Goal: Check status: Check status

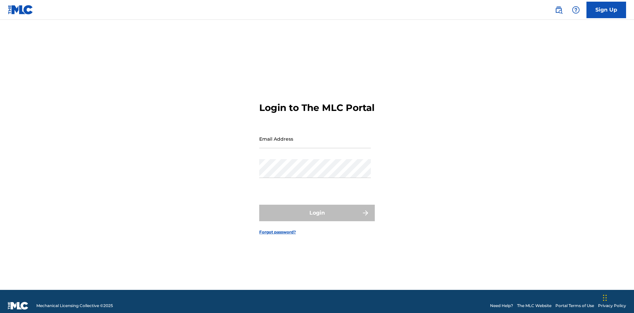
scroll to position [9, 0]
click at [315, 136] on input "Email Address" at bounding box center [315, 138] width 112 height 19
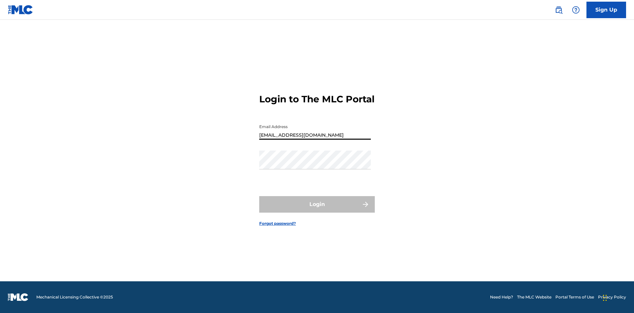
type input "[EMAIL_ADDRESS][DOMAIN_NAME]"
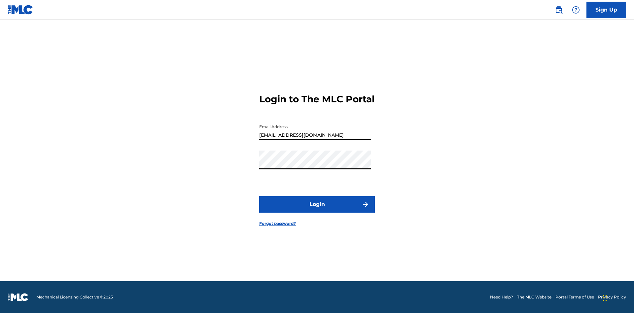
click at [317, 210] on button "Login" at bounding box center [317, 204] width 116 height 17
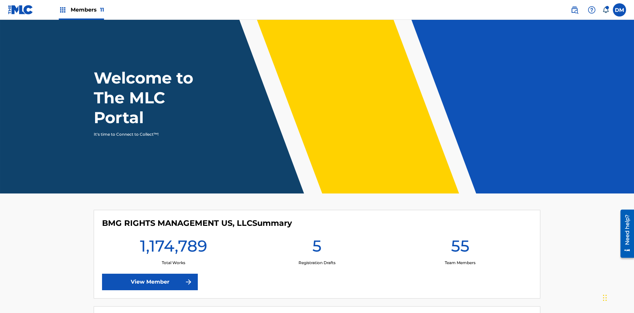
scroll to position [28, 0]
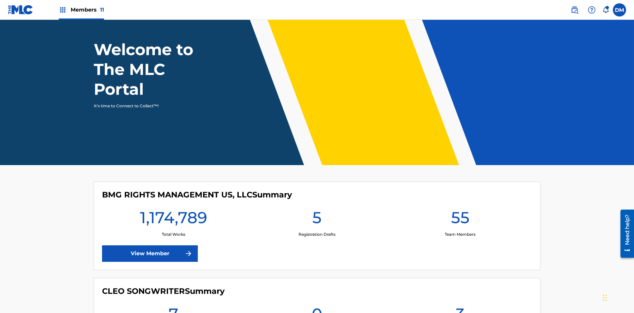
click at [81, 10] on span "Members 11" at bounding box center [87, 10] width 33 height 8
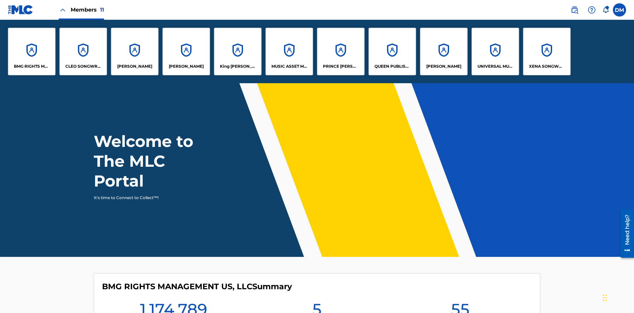
click at [495, 66] on p "UNIVERSAL MUSIC PUB GROUP" at bounding box center [496, 66] width 36 height 6
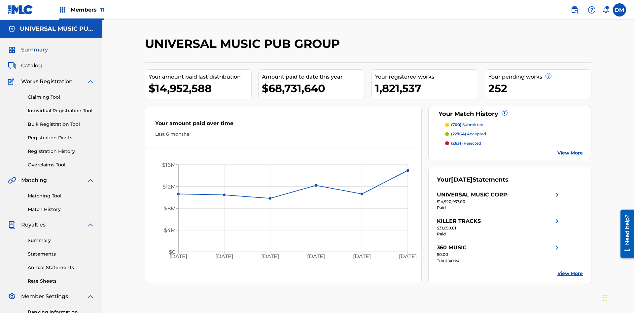
click at [61, 148] on link "Registration History" at bounding box center [61, 151] width 67 height 7
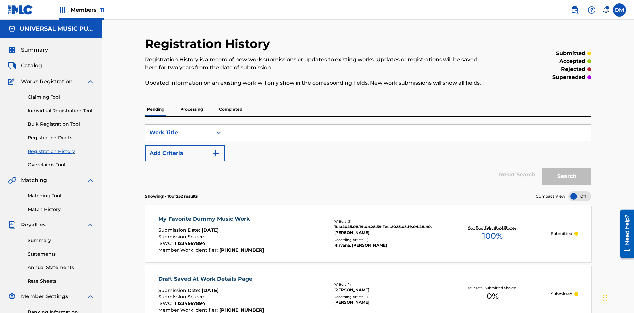
scroll to position [63, 0]
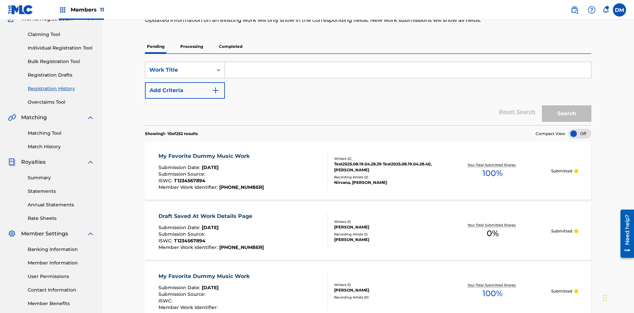
click at [192, 47] on p "Processing" at bounding box center [191, 47] width 27 height 14
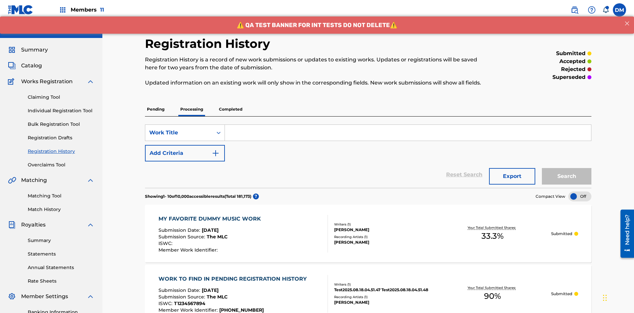
scroll to position [89, 0]
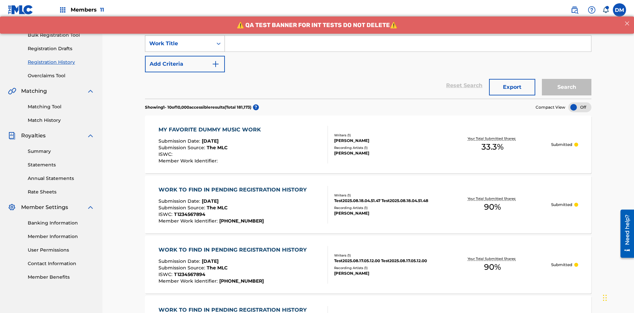
click at [179, 44] on div "Work Title" at bounding box center [178, 44] width 59 height 8
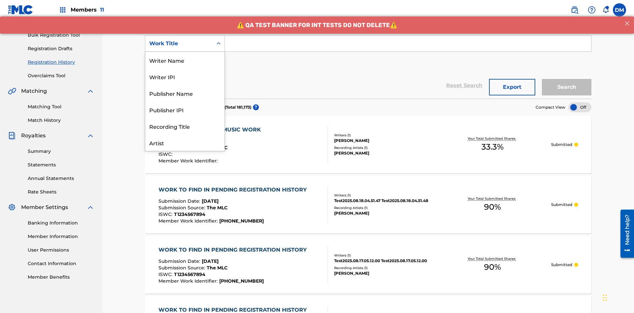
scroll to position [33, 0]
click at [185, 143] on div "Work Title" at bounding box center [184, 142] width 79 height 17
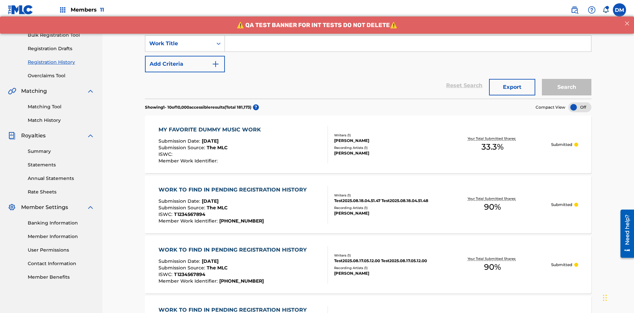
click at [185, 56] on button "Add Criteria" at bounding box center [185, 64] width 80 height 17
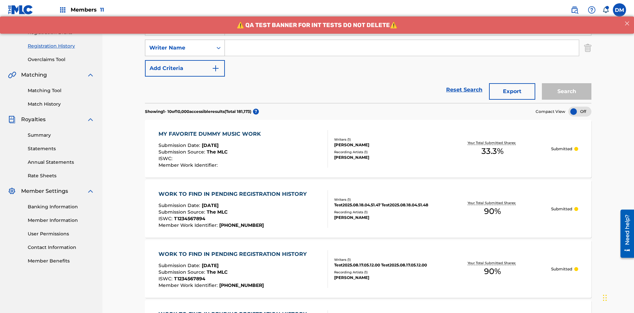
click at [179, 44] on div "Writer Name" at bounding box center [178, 48] width 59 height 8
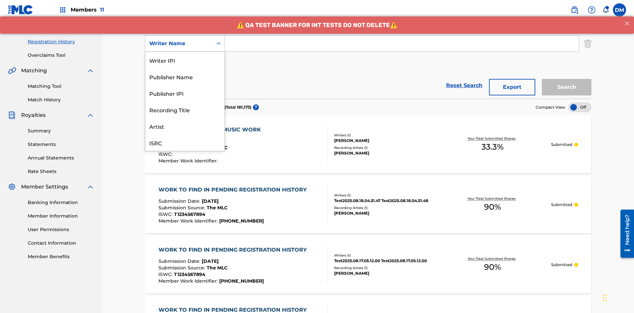
scroll to position [17, 0]
click at [185, 93] on div "Recording Title" at bounding box center [184, 93] width 79 height 17
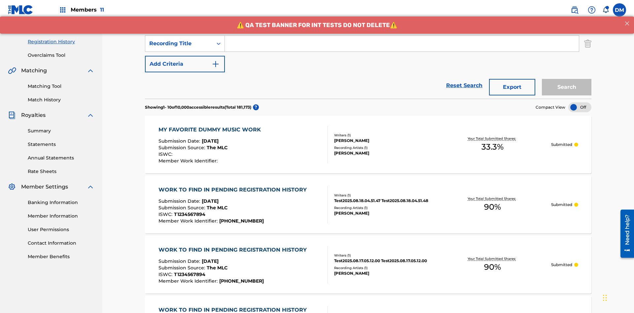
click at [185, 56] on button "Add Criteria" at bounding box center [185, 64] width 80 height 17
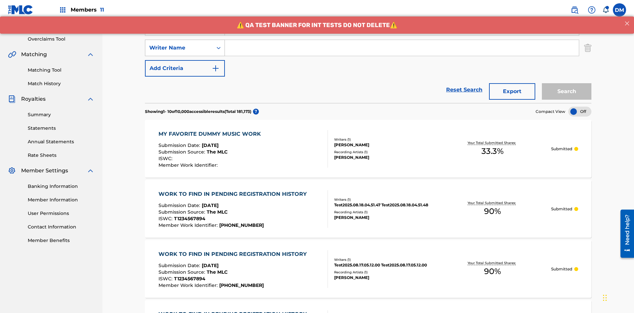
click at [179, 44] on div "Writer Name" at bounding box center [178, 48] width 59 height 8
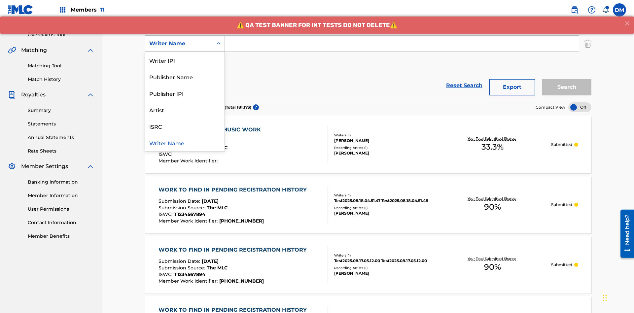
click at [185, 126] on div "ISRC" at bounding box center [184, 126] width 79 height 17
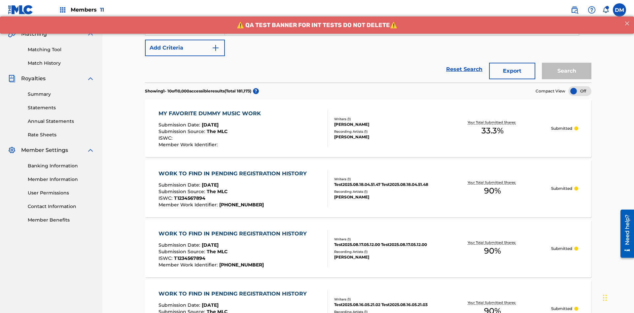
click at [185, 48] on button "Add Criteria" at bounding box center [185, 48] width 80 height 17
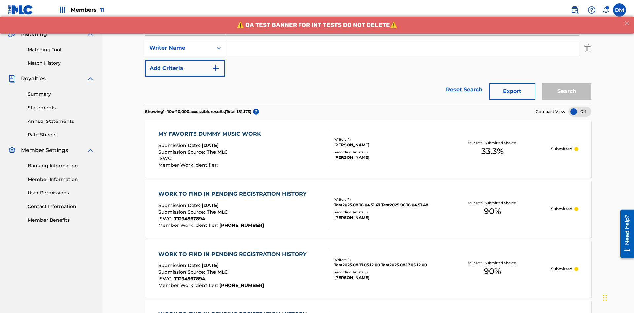
click at [179, 44] on div "Writer Name" at bounding box center [178, 48] width 59 height 8
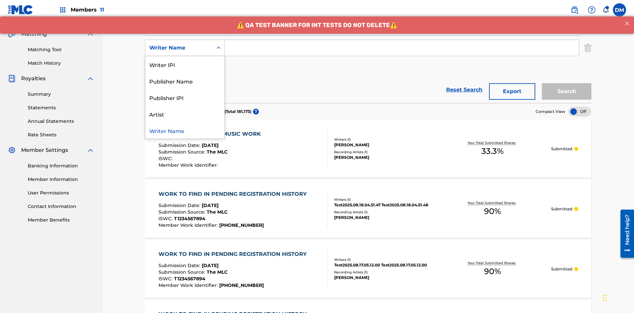
scroll to position [151, 0]
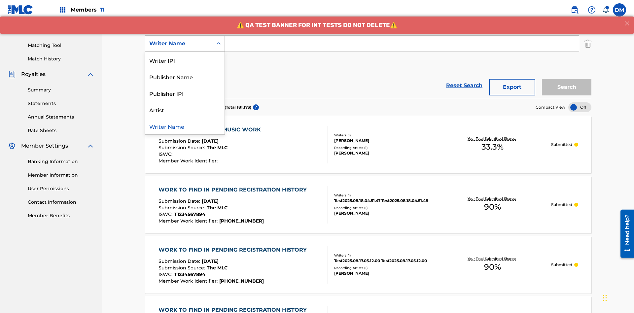
click at [185, 126] on div "Writer Name" at bounding box center [184, 126] width 79 height 17
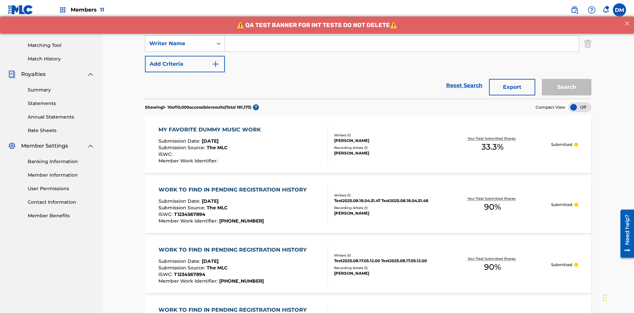
click at [185, 56] on button "Add Criteria" at bounding box center [185, 64] width 80 height 17
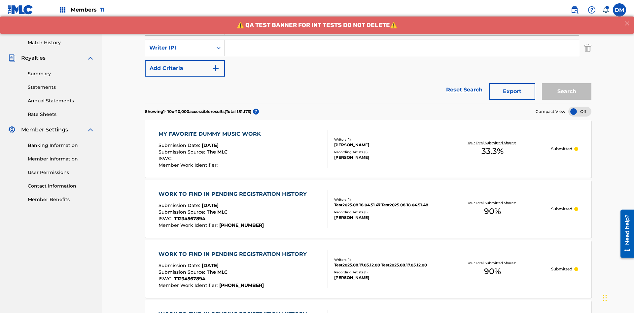
click at [179, 44] on div "Writer IPI" at bounding box center [178, 48] width 59 height 8
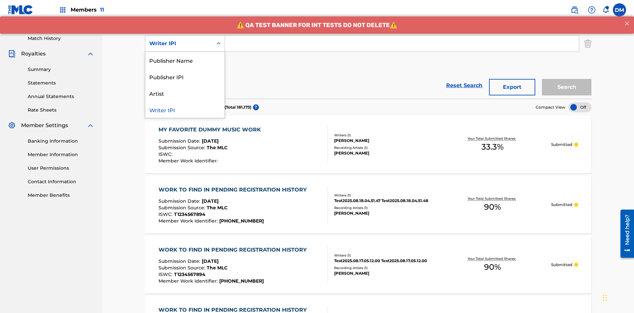
click at [185, 60] on div "Publisher Name" at bounding box center [184, 60] width 79 height 17
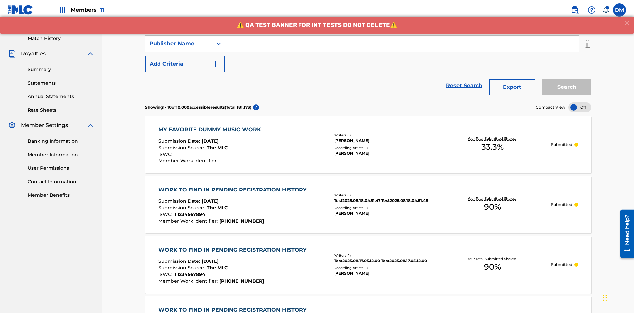
click at [185, 56] on button "Add Criteria" at bounding box center [185, 64] width 80 height 17
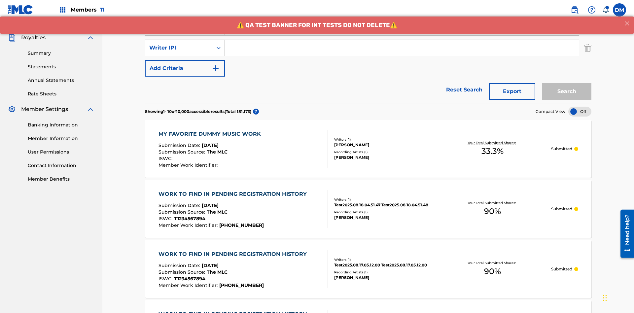
click at [179, 44] on div "Writer IPI" at bounding box center [178, 48] width 59 height 8
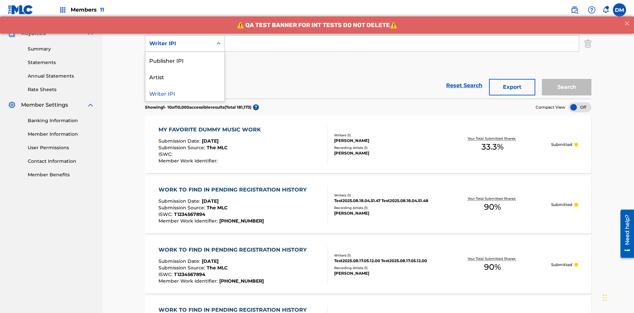
click at [185, 60] on div "Publisher IPI" at bounding box center [184, 60] width 79 height 17
click at [185, 56] on button "Add Criteria" at bounding box center [185, 64] width 80 height 17
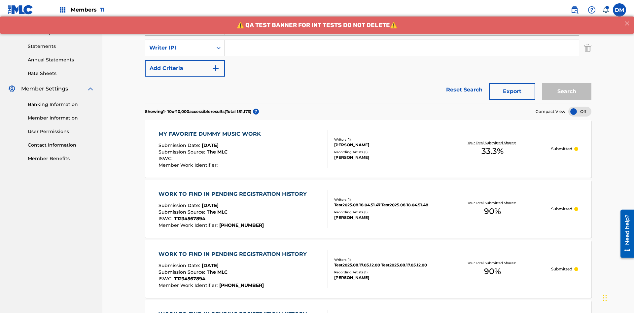
scroll to position [212, 0]
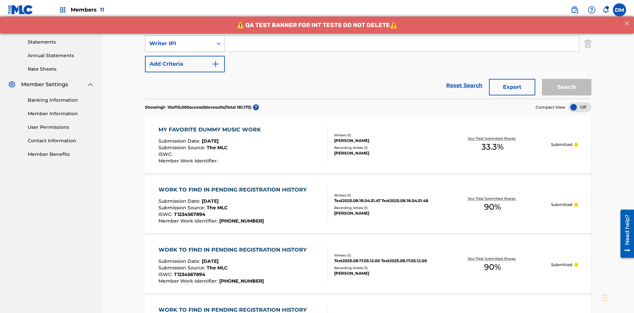
click at [179, 44] on div "Writer IPI" at bounding box center [178, 44] width 59 height 8
click at [185, 60] on div "Artist" at bounding box center [184, 60] width 79 height 17
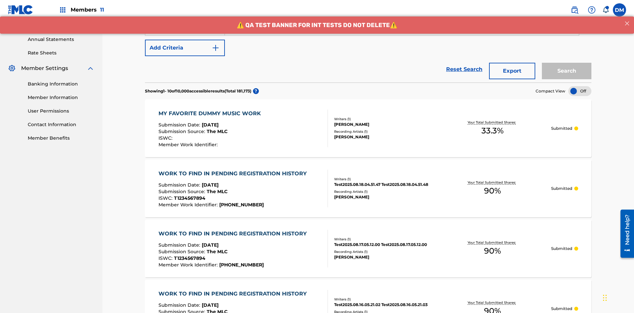
click at [185, 48] on button "Add Criteria" at bounding box center [185, 48] width 80 height 17
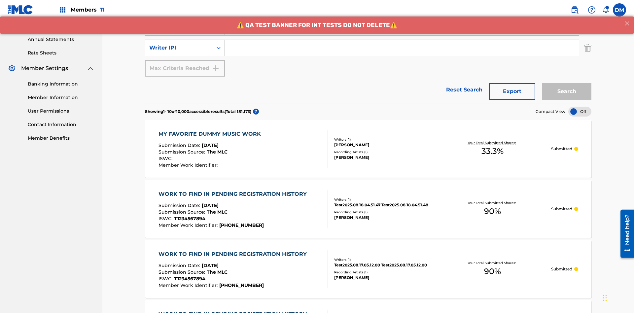
click at [179, 44] on div "Writer IPI" at bounding box center [178, 48] width 59 height 8
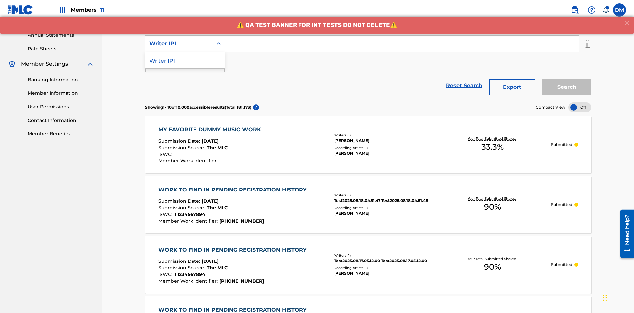
click at [185, 60] on div "Writer IPI" at bounding box center [184, 60] width 79 height 17
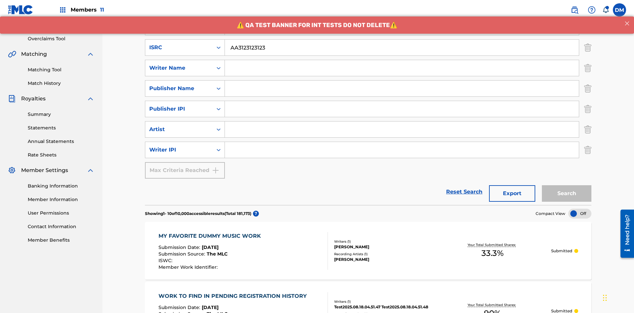
type input "AA3123123123"
click at [408, 15] on input "Search Form" at bounding box center [408, 7] width 366 height 16
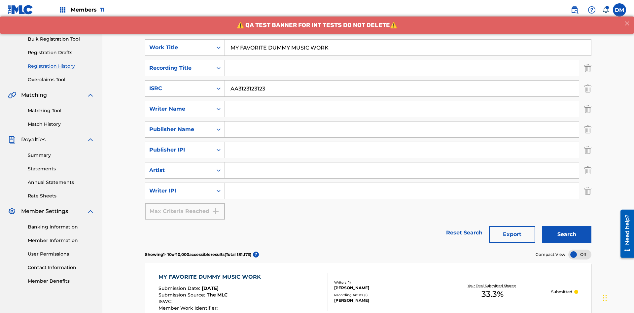
type input "MY FAVORITE DUMMY MUSIC WORK"
click at [402, 101] on input "Search Form" at bounding box center [402, 109] width 354 height 16
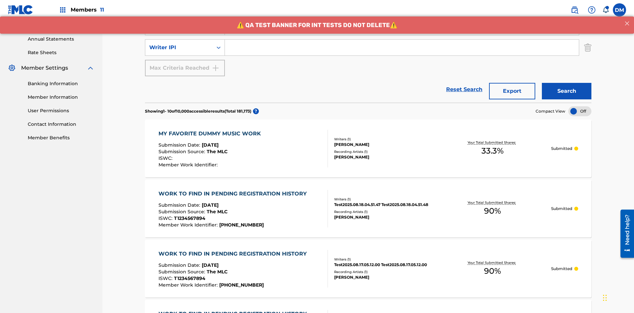
type input "[PERSON_NAME]"
click at [402, 48] on input "Search Form" at bounding box center [402, 48] width 354 height 16
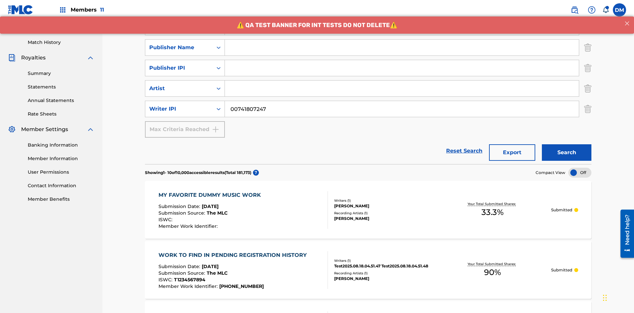
type input "00741807247"
click at [402, 48] on input "Search Form" at bounding box center [402, 48] width 354 height 16
type input "CALACA"
click at [402, 60] on input "Search Form" at bounding box center [402, 68] width 354 height 16
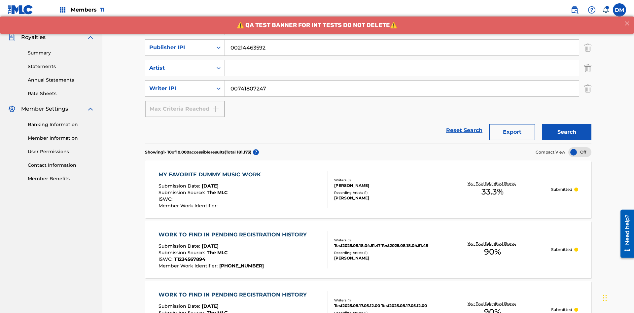
type input "00214463592"
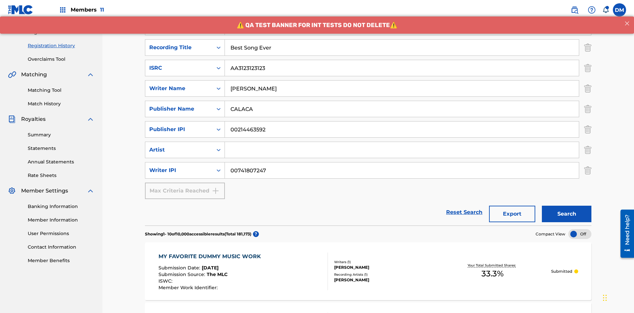
type input "Best Song Ever"
click at [402, 142] on input "Search Form" at bounding box center [402, 150] width 354 height 16
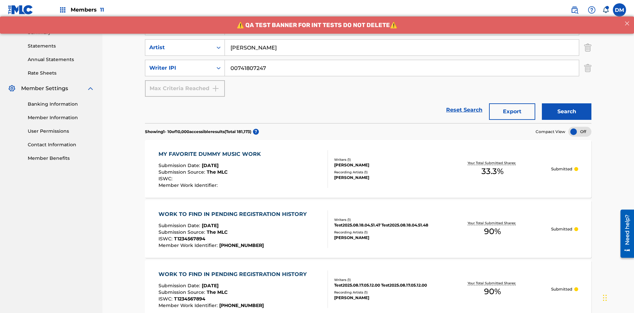
type input "[PERSON_NAME]"
click at [567, 103] on button "Search" at bounding box center [567, 111] width 50 height 17
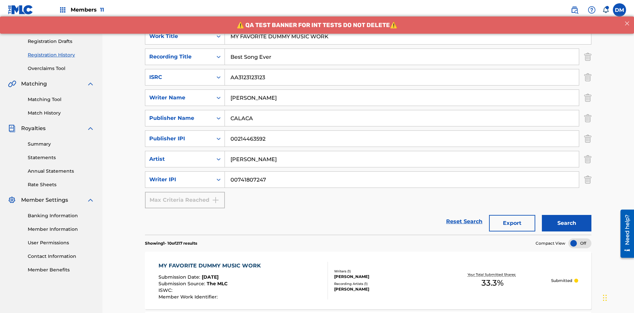
scroll to position [295, 0]
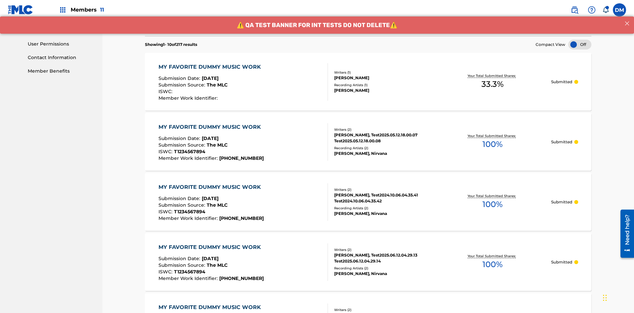
click at [210, 63] on div "MY FAVORITE DUMMY MUSIC WORK" at bounding box center [212, 67] width 106 height 8
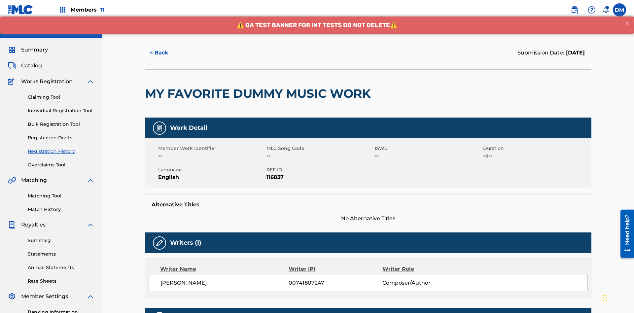
scroll to position [195, 0]
